Goal: Navigation & Orientation: Find specific page/section

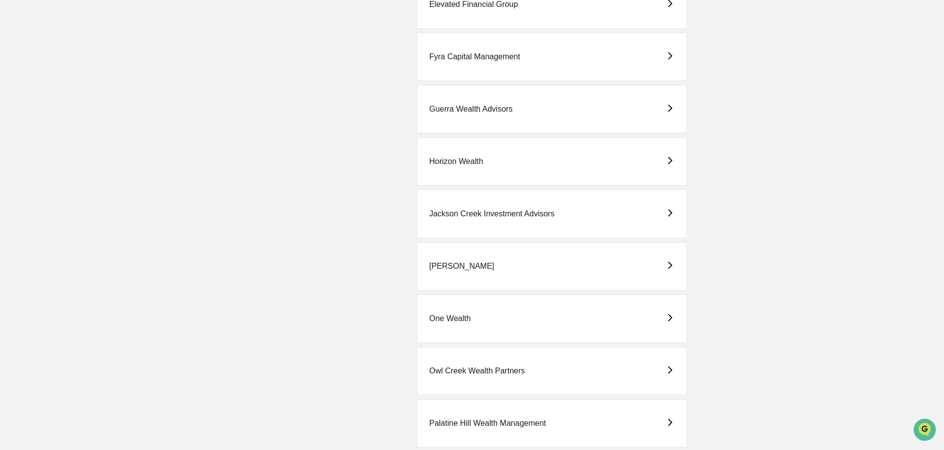
scroll to position [741, 0]
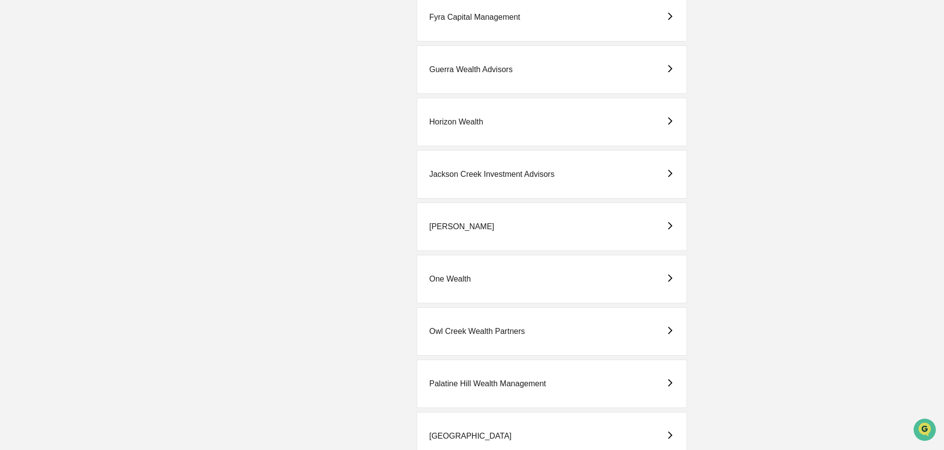
click at [450, 278] on div "One Wealth" at bounding box center [450, 279] width 42 height 9
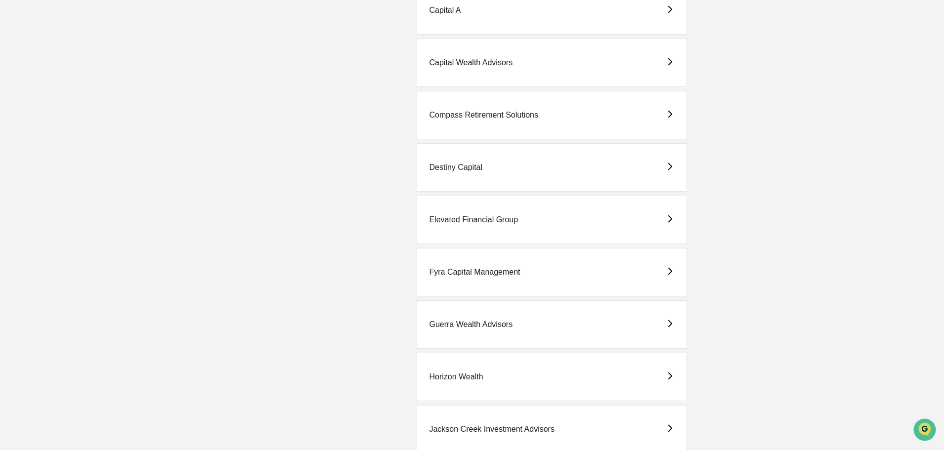
scroll to position [494, 0]
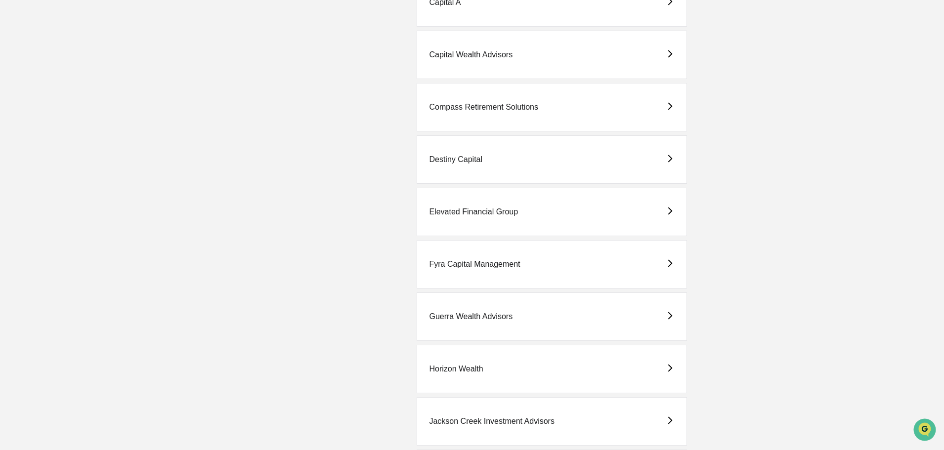
click at [465, 267] on div "Fyra Capital Management" at bounding box center [474, 264] width 91 height 9
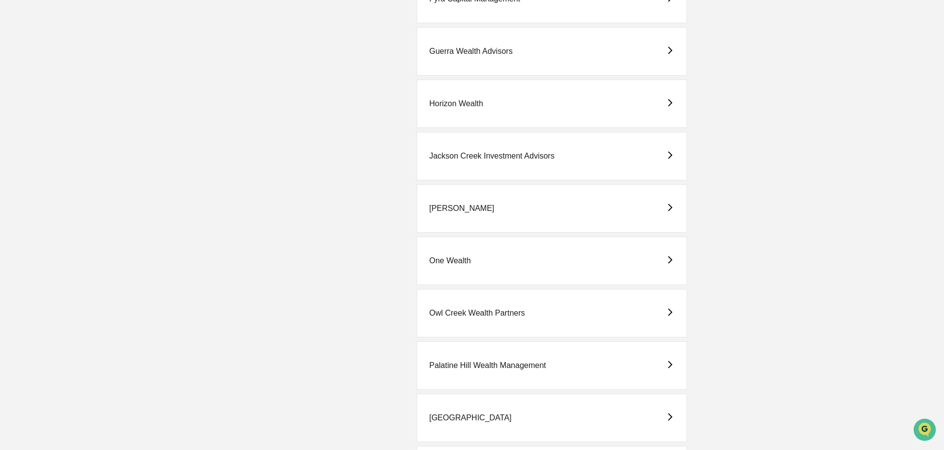
scroll to position [791, 0]
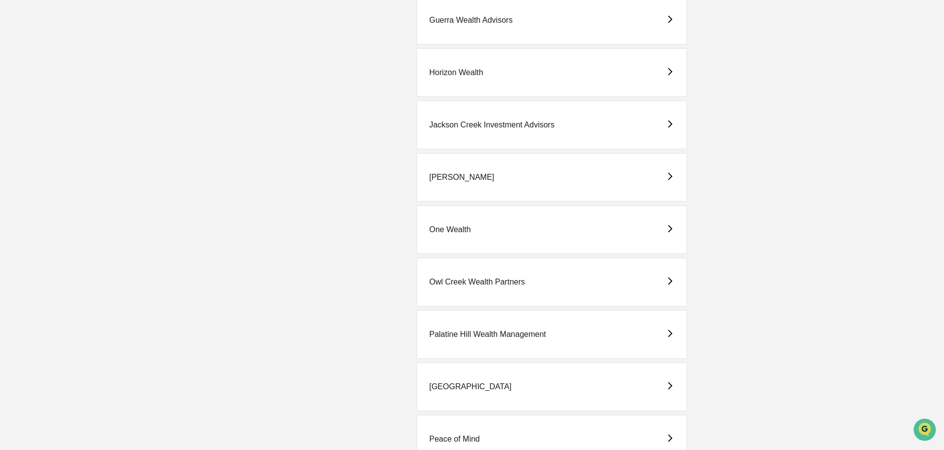
click at [456, 226] on div "One Wealth" at bounding box center [450, 229] width 42 height 9
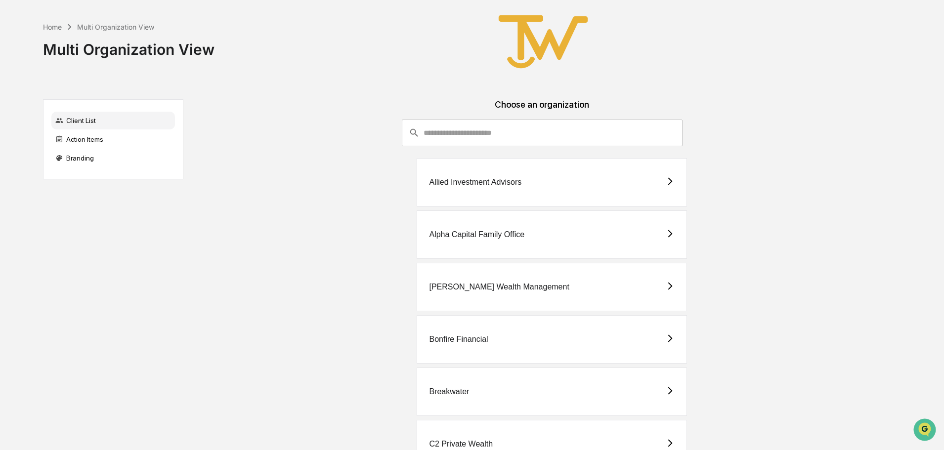
click at [465, 181] on div "Allied Investment Advisors" at bounding box center [475, 182] width 92 height 9
